Goal: Contribute content: Add original content to the website for others to see

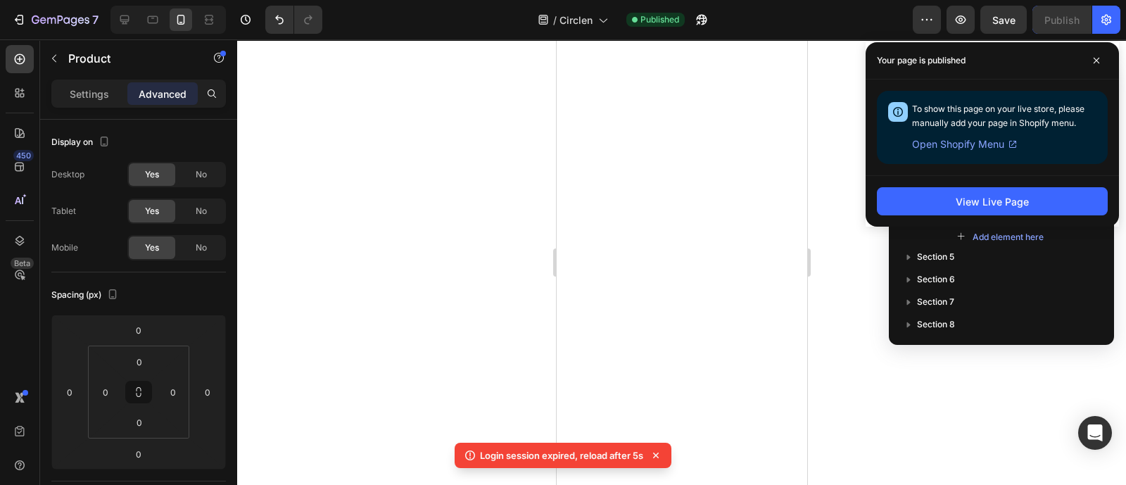
scroll to position [1672, 0]
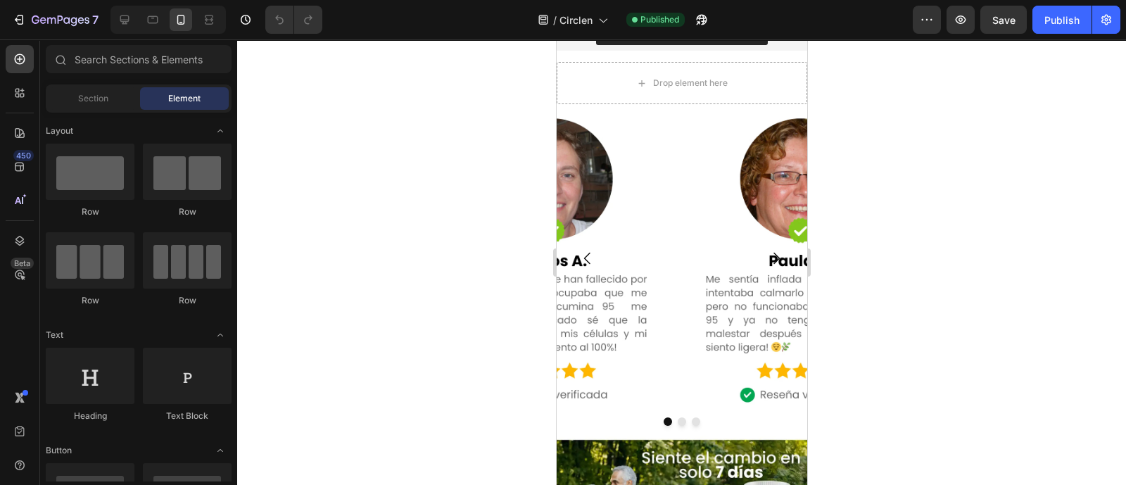
scroll to position [1759, 0]
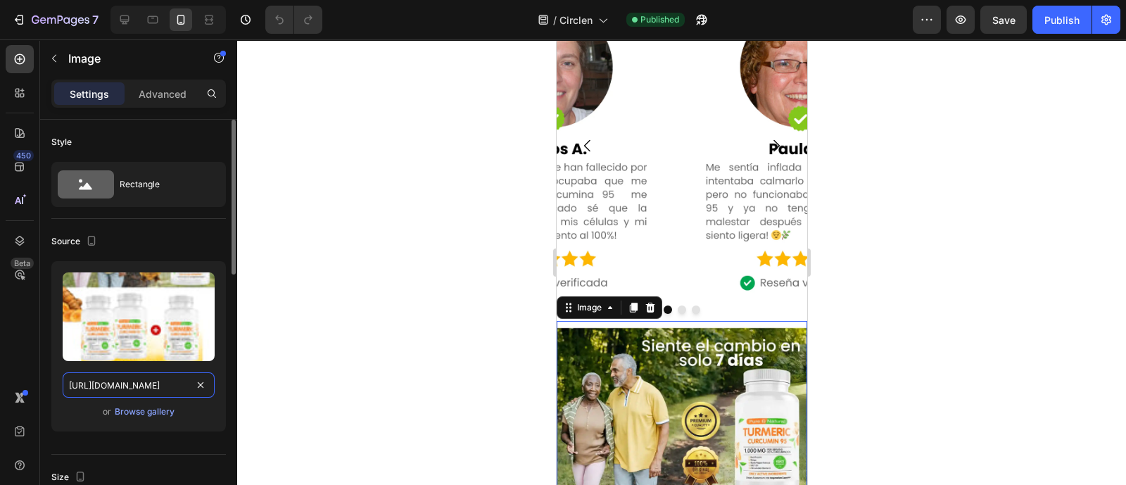
click at [162, 385] on input "https://cdn.shopify.com/s/files/1/0624/0704/9325/files/5_11zon_2__11zon.webp?v=…" at bounding box center [139, 384] width 152 height 25
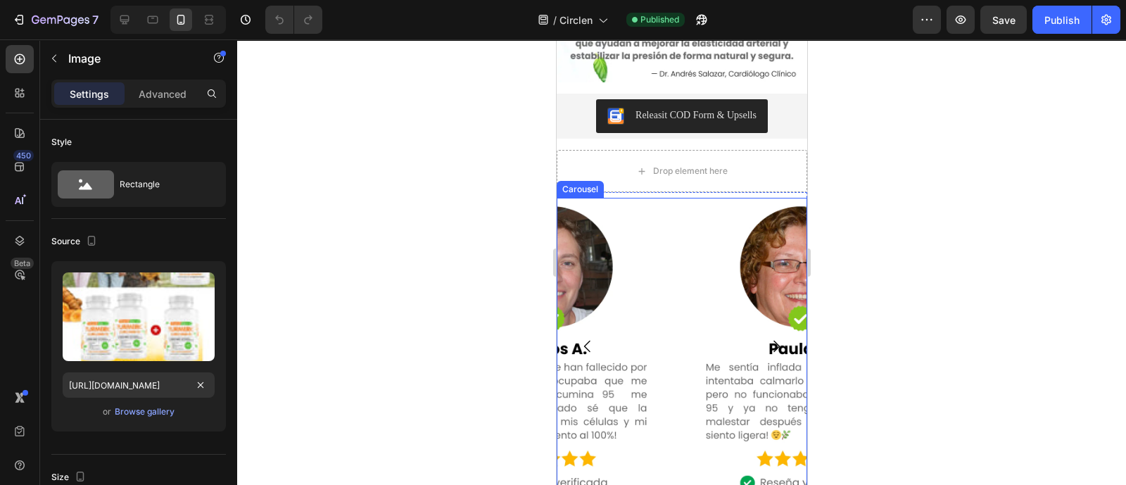
click at [674, 198] on div "Image Image Image" at bounding box center [681, 346] width 251 height 296
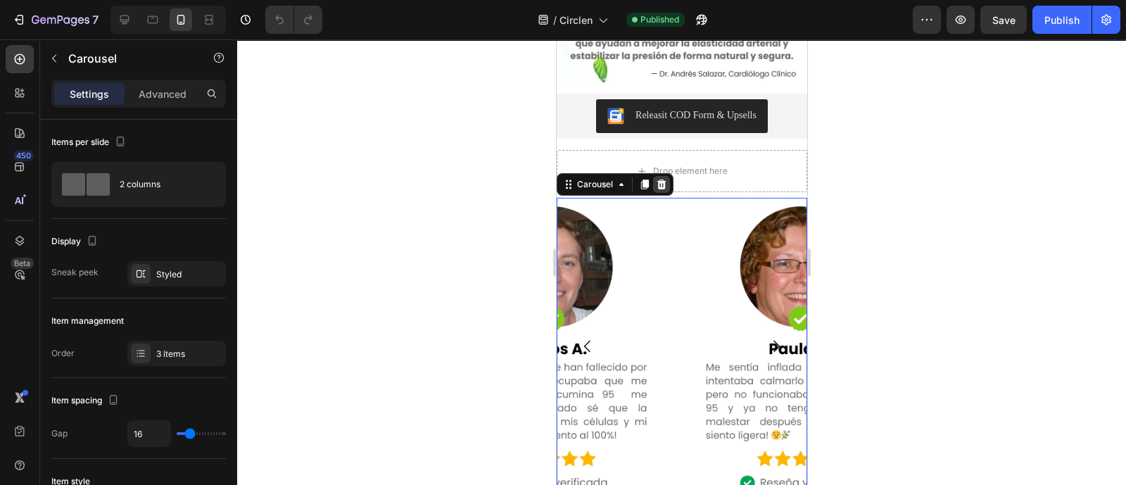
click at [665, 179] on icon at bounding box center [660, 184] width 11 height 11
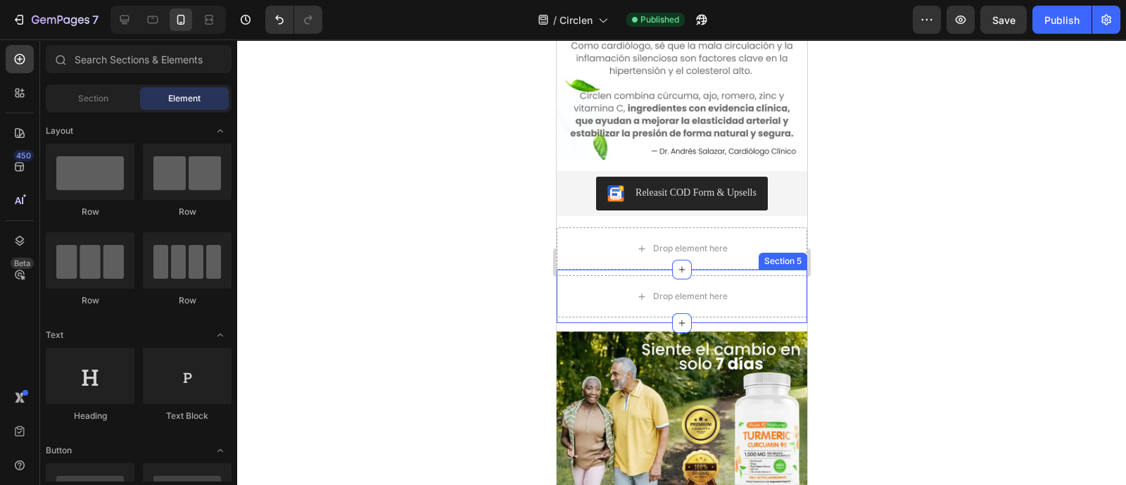
scroll to position [1496, 0]
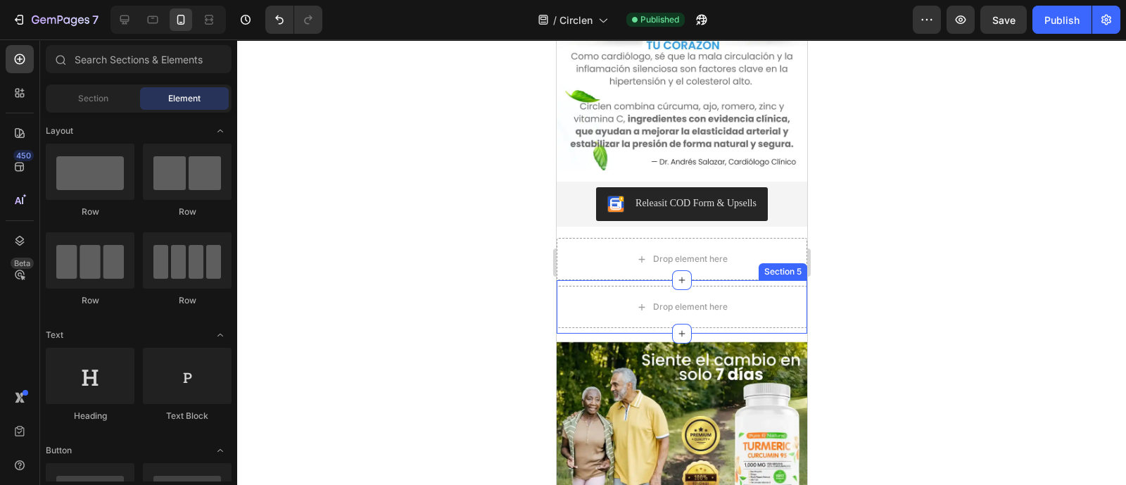
click at [725, 280] on div "Drop element here Section 5" at bounding box center [681, 306] width 251 height 53
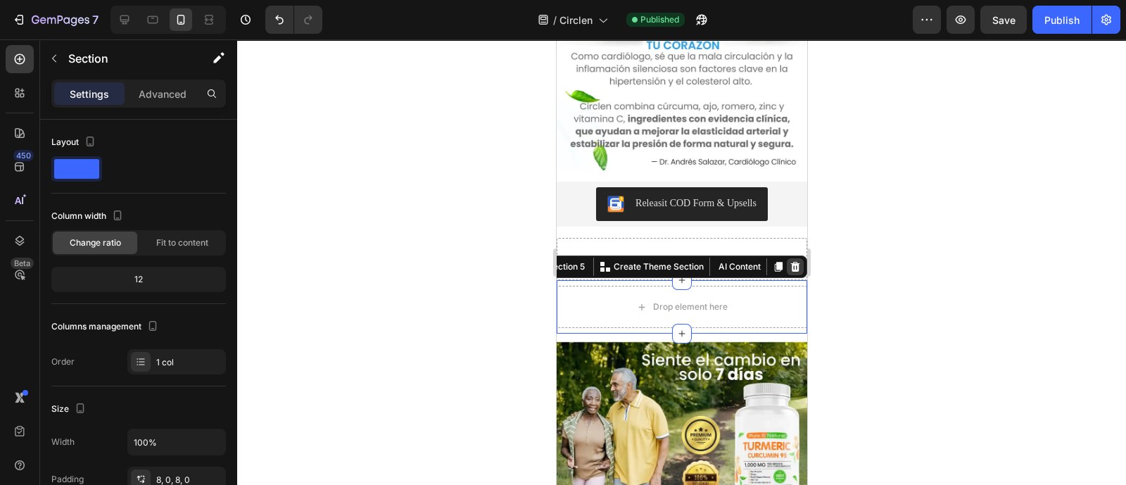
click at [789, 261] on icon at bounding box center [794, 266] width 11 height 11
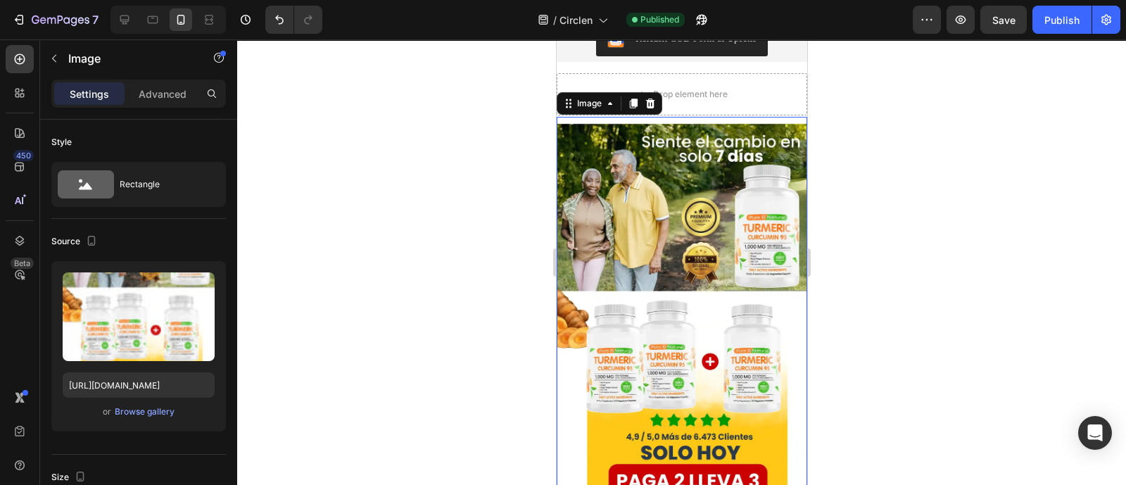
scroll to position [1672, 0]
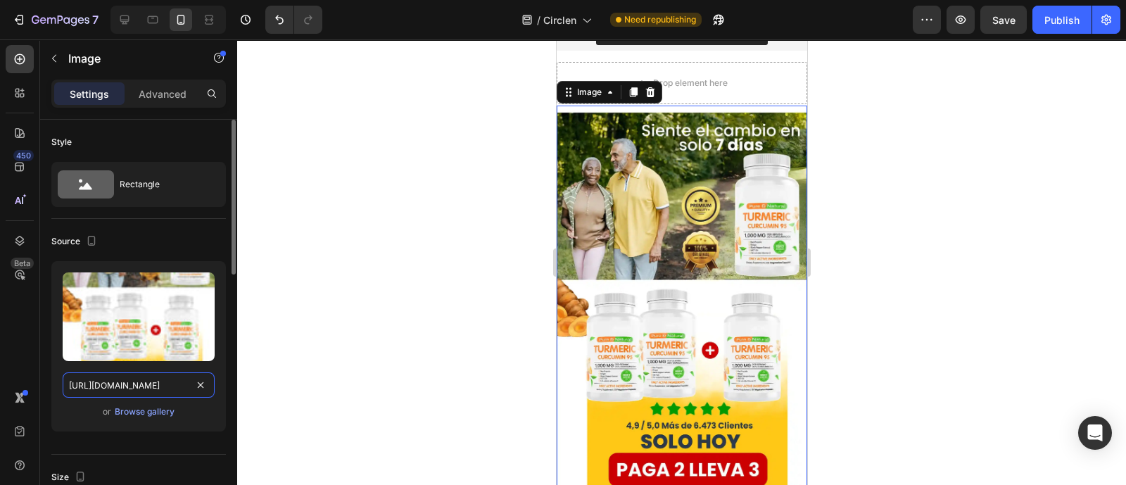
click at [172, 388] on input "https://cdn.shopify.com/s/files/1/0624/0704/9325/files/5_11zon_2__11zon.webp?v=…" at bounding box center [139, 384] width 152 height 25
paste input "4_11zon_4__11zon.webp?v=1756254204"
type input "https://cdn.shopify.com/s/files/1/0624/0704/9325/files/4_11zon_4__11zon.webp?v=…"
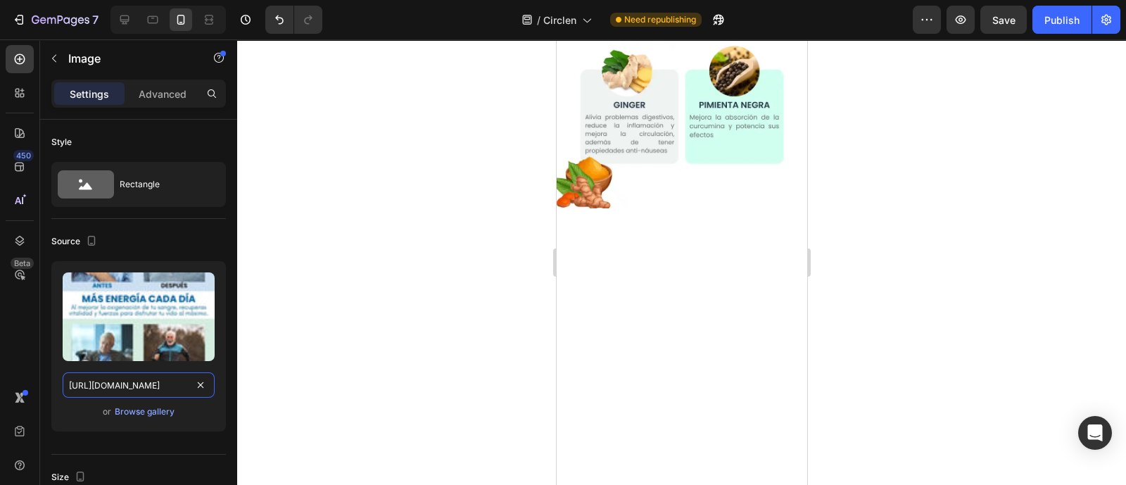
scroll to position [2023, 0]
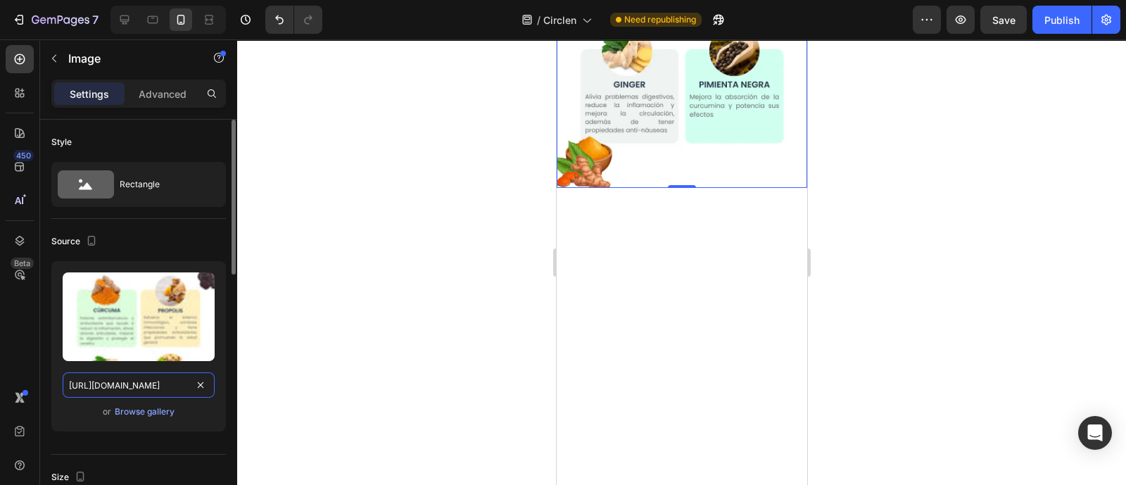
click at [127, 389] on input "https://cdn.shopify.com/s/files/1/0624/0704/9325/files/6_11zon_2__11zon.webp?v=…" at bounding box center [139, 384] width 152 height 25
paste input "5_11zon_3__11zon.webp?v=1756254204"
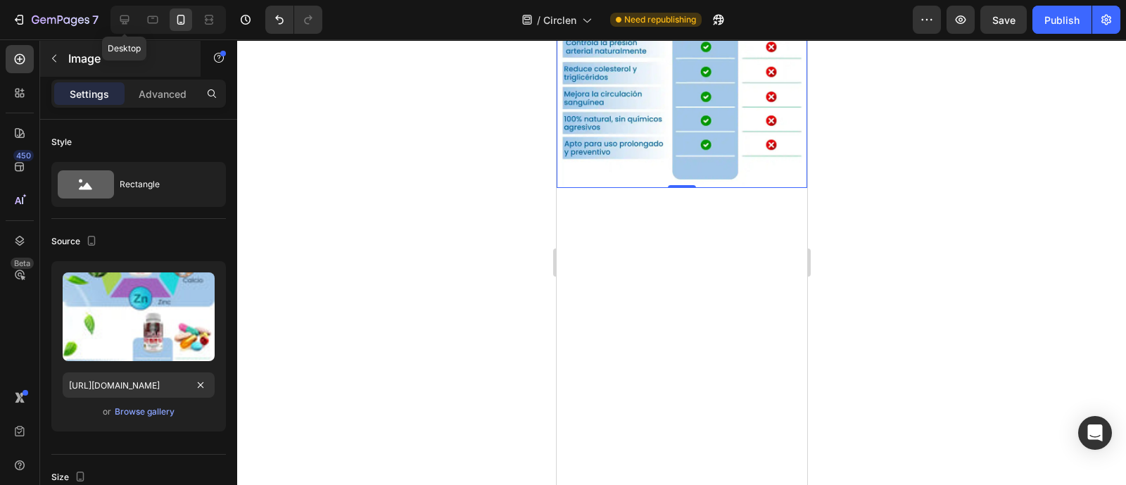
click at [130, 25] on icon at bounding box center [125, 20] width 14 height 14
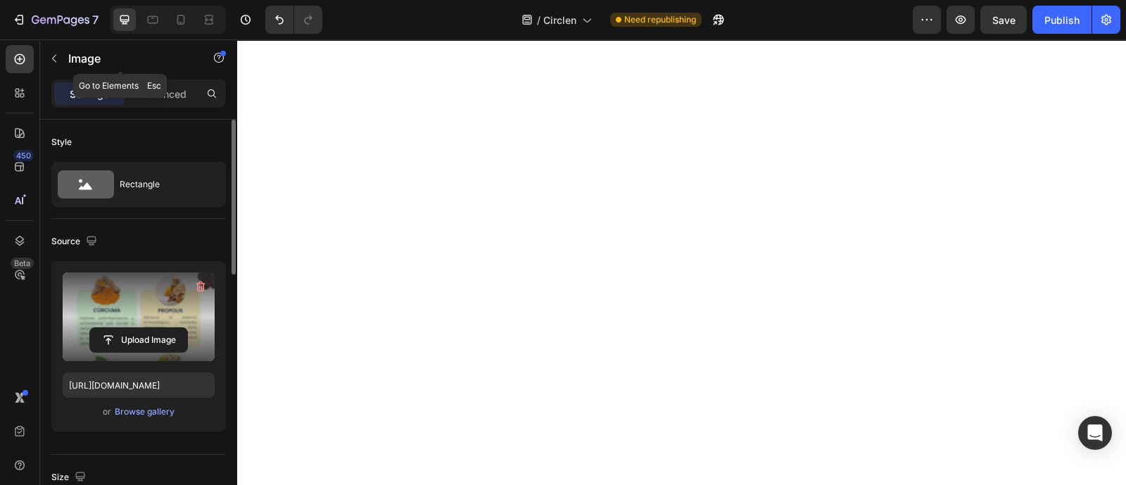
scroll to position [2071, 0]
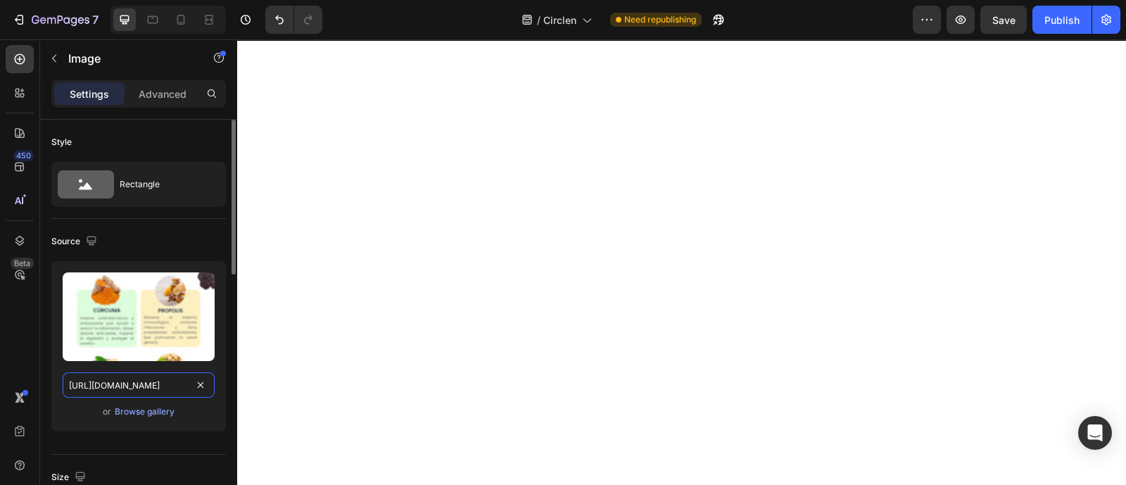
click at [168, 393] on input "https://cdn.shopify.com/s/files/1/0624/0704/9325/files/7_11zon_1.webp?v=1754696…" at bounding box center [139, 384] width 152 height 25
paste input "5_11zon_3__11zon.webp?v=17562542"
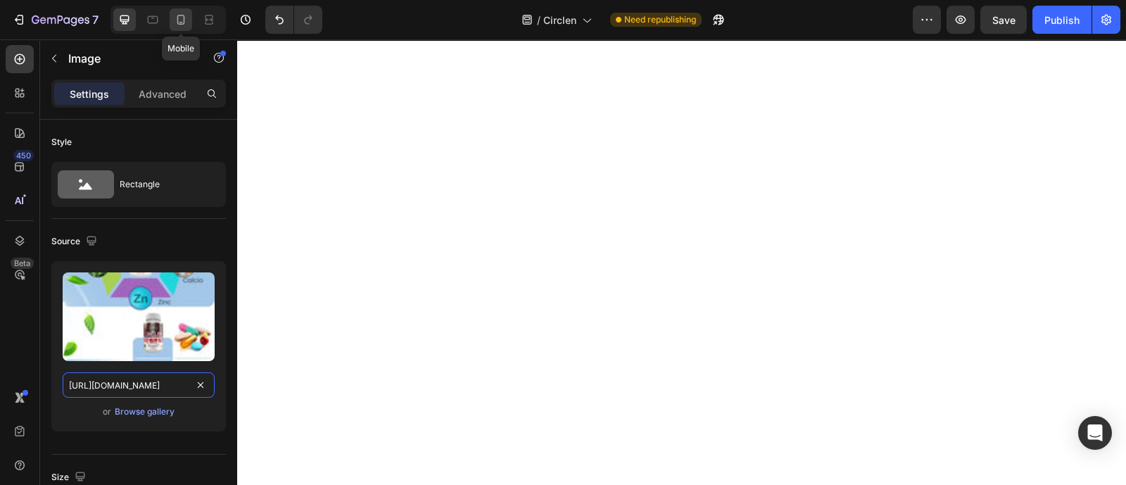
type input "https://cdn.shopify.com/s/files/1/0624/0704/9325/files/5_11zon_3__11zon.webp?v=…"
click at [183, 18] on icon at bounding box center [181, 20] width 8 height 10
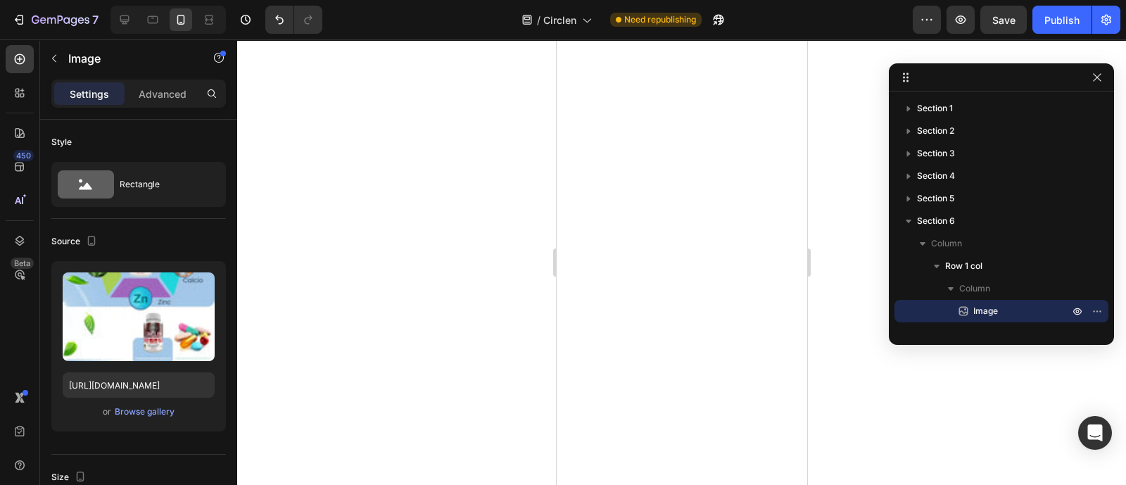
scroll to position [2097, 0]
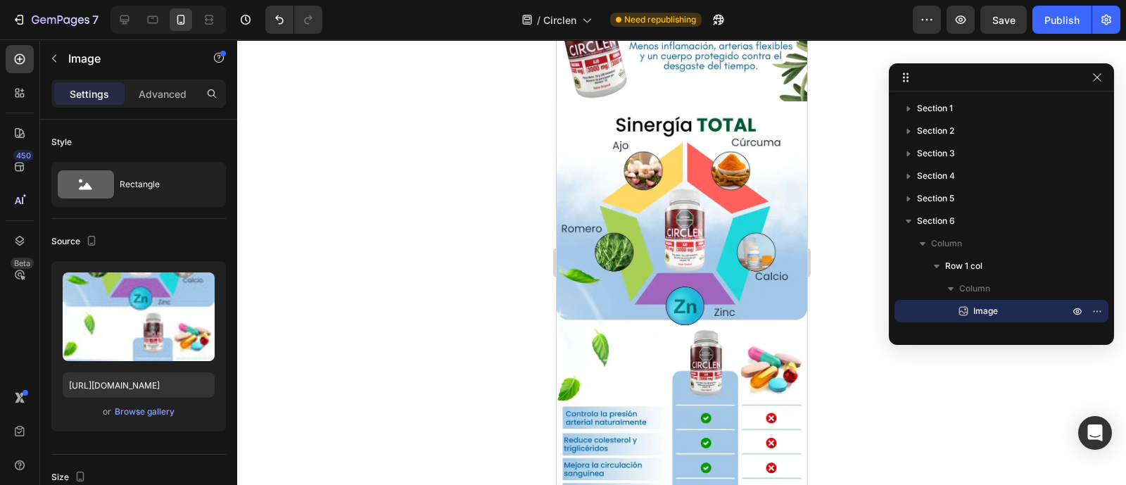
click at [673, 209] on img at bounding box center [681, 337] width 251 height 446
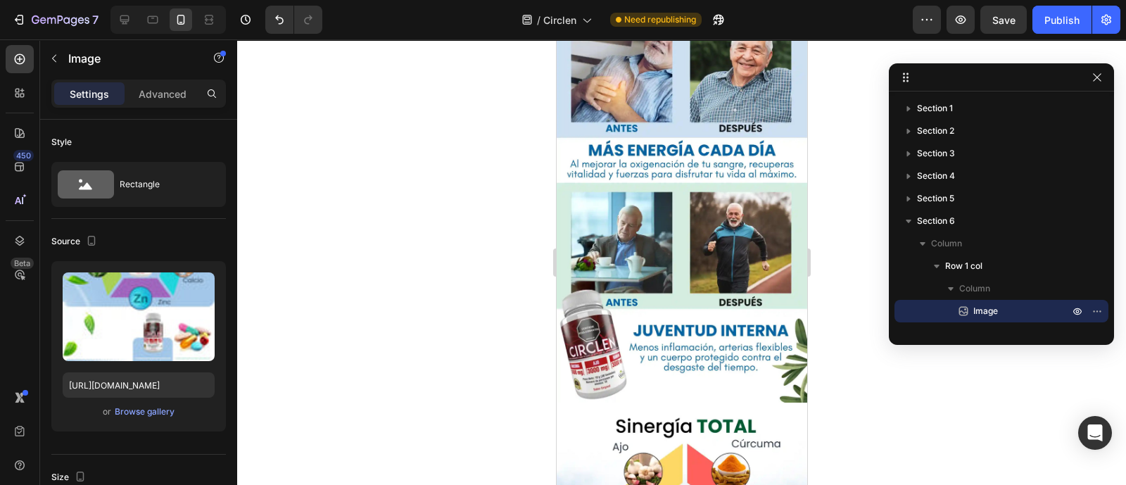
scroll to position [1745, 0]
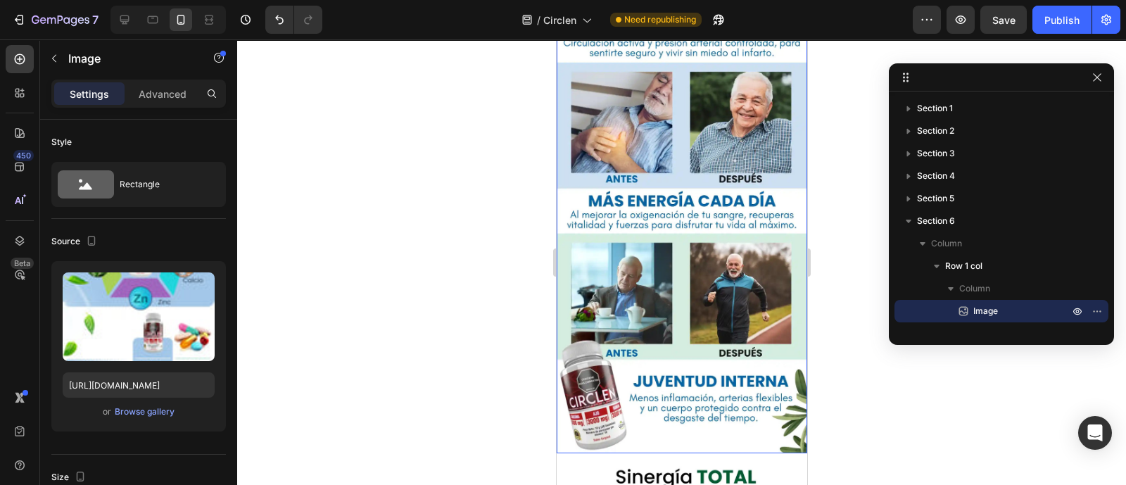
click at [665, 220] on img at bounding box center [681, 231] width 251 height 446
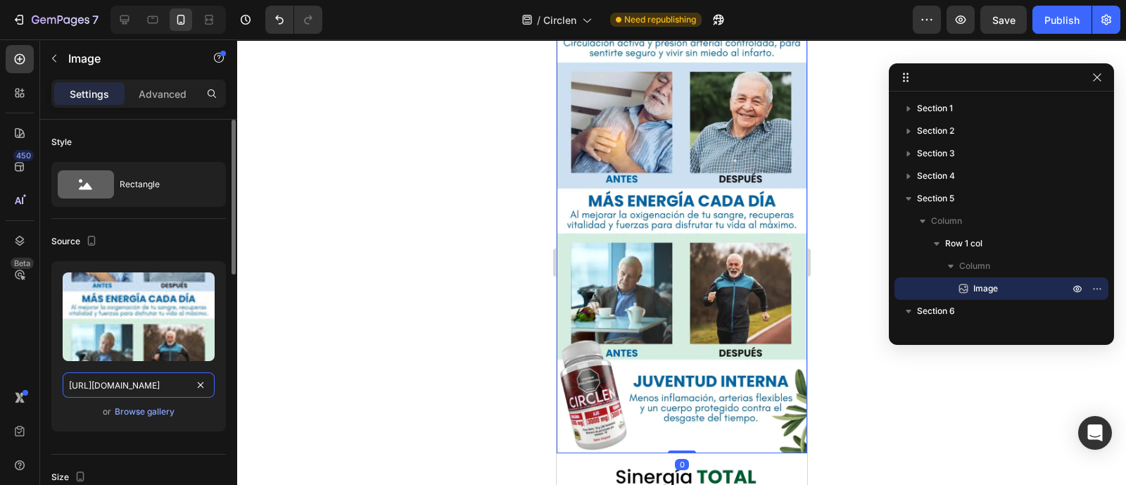
click at [146, 387] on input "https://cdn.shopify.com/s/files/1/0624/0704/9325/files/4_11zon_4__11zon.webp?v=…" at bounding box center [139, 384] width 152 height 25
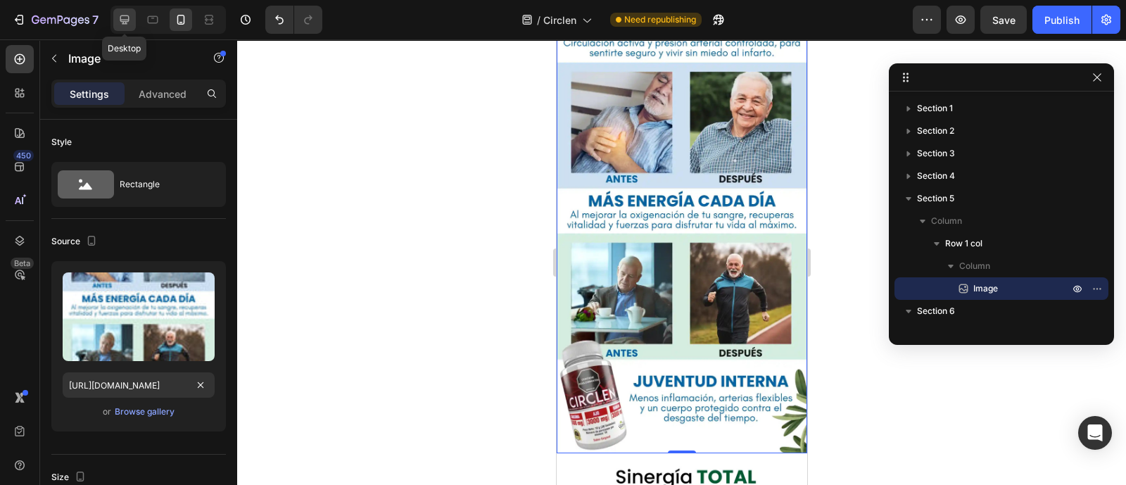
click at [120, 27] on div at bounding box center [124, 19] width 23 height 23
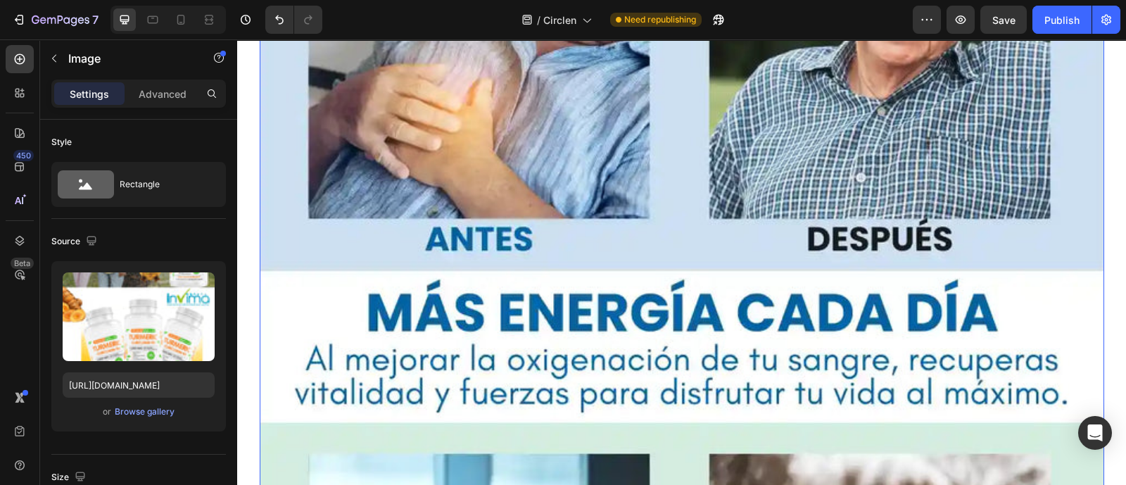
scroll to position [1712, 0]
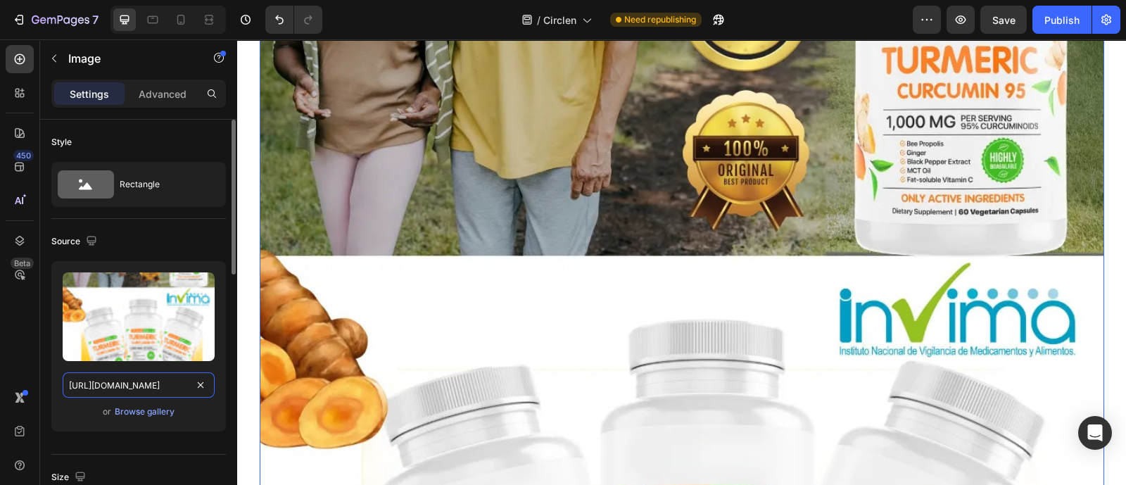
click at [110, 384] on input "https://cdn.shopify.com/s/files/1/0624/0704/9325/files/Landing_turmeric2_11zon.…" at bounding box center [139, 384] width 152 height 25
paste input "4_11zon_4__11zon.webp?v=1756254204"
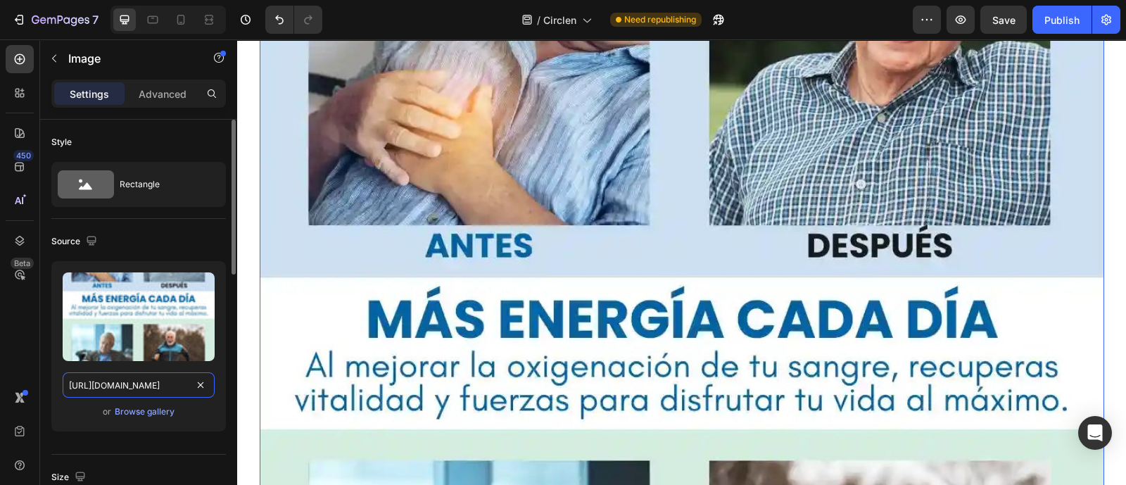
scroll to position [0, 260]
type input "https://cdn.shopify.com/s/files/1/0624/0704/9325/files/4_11zon_4__11zon.webp?v=…"
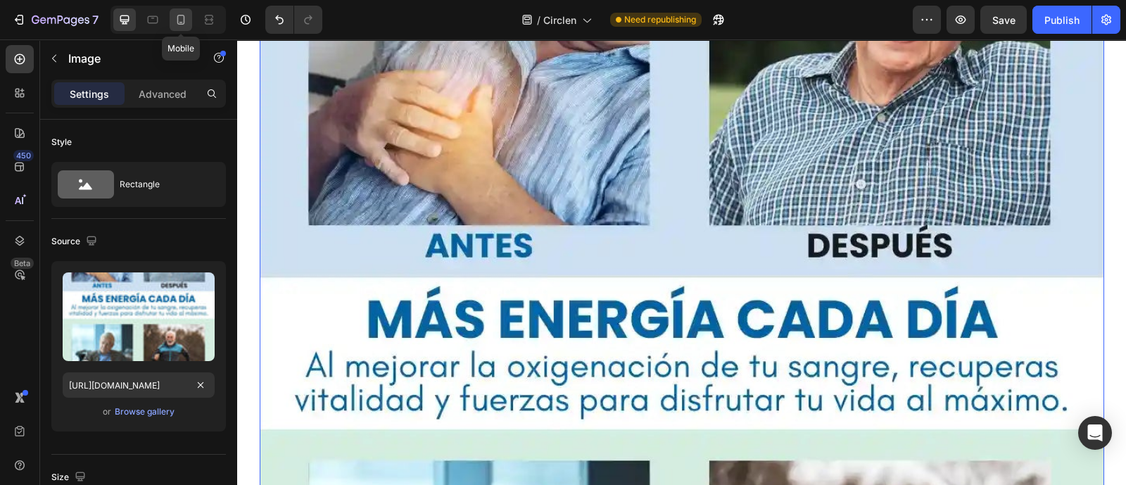
click at [172, 23] on div at bounding box center [181, 19] width 23 height 23
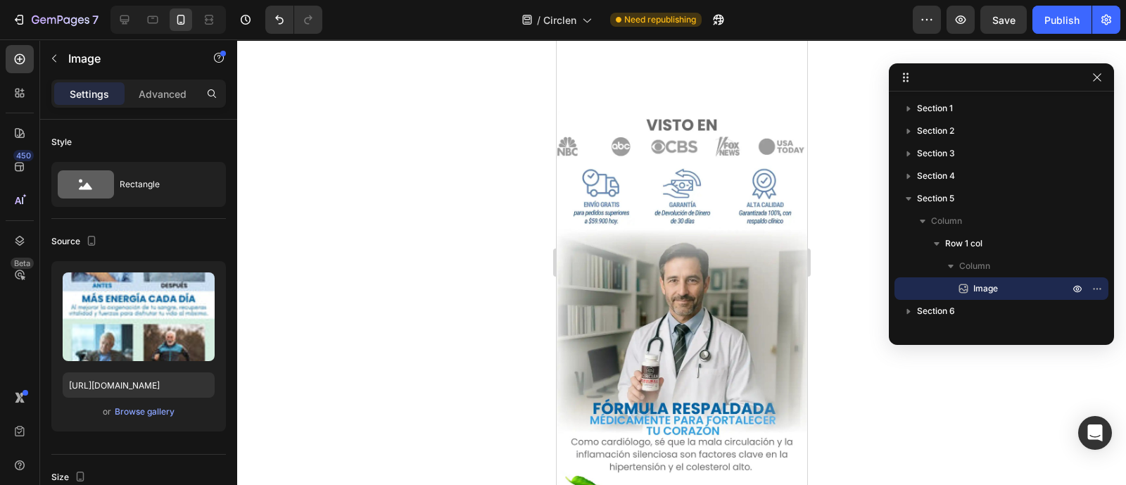
scroll to position [363, 0]
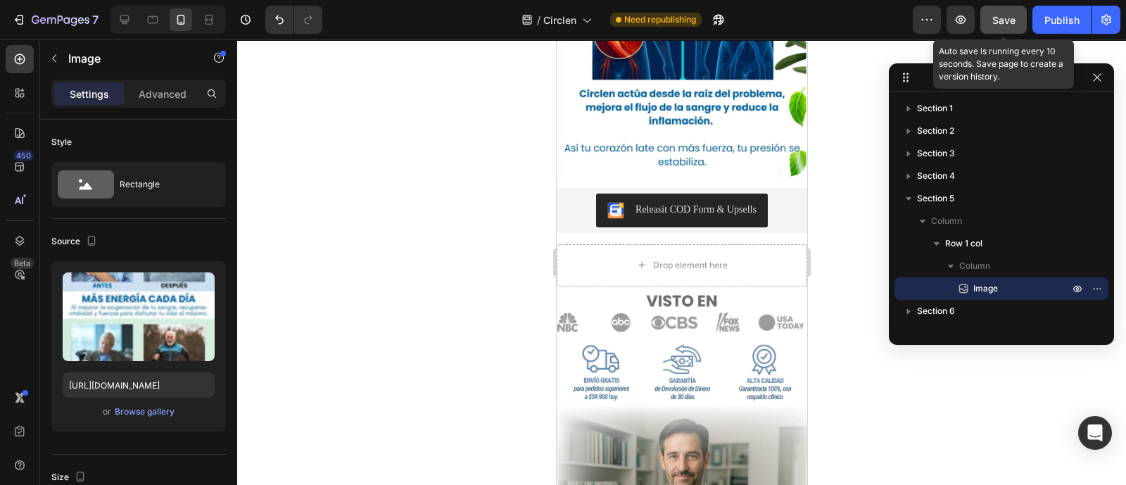
click at [1007, 20] on span "Save" at bounding box center [1003, 20] width 23 height 12
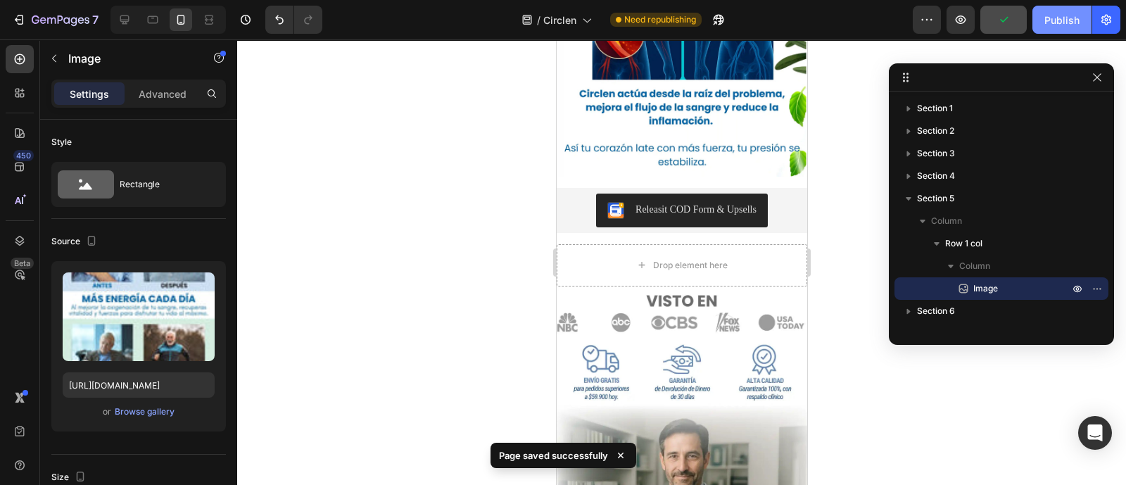
click at [1071, 21] on div "Publish" at bounding box center [1061, 20] width 35 height 15
